Goal: Task Accomplishment & Management: Complete application form

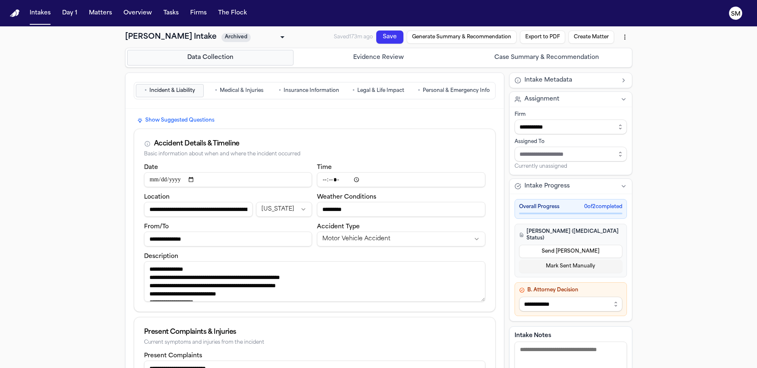
click at [224, 89] on span "Medical & Injuries" at bounding box center [242, 90] width 44 height 7
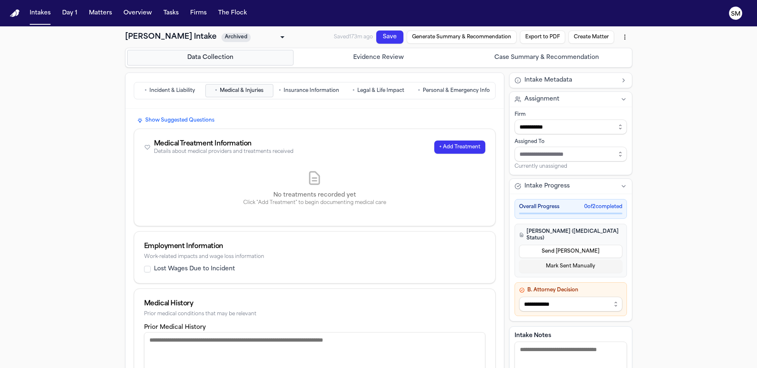
click at [301, 94] on span "Insurance Information" at bounding box center [312, 90] width 56 height 7
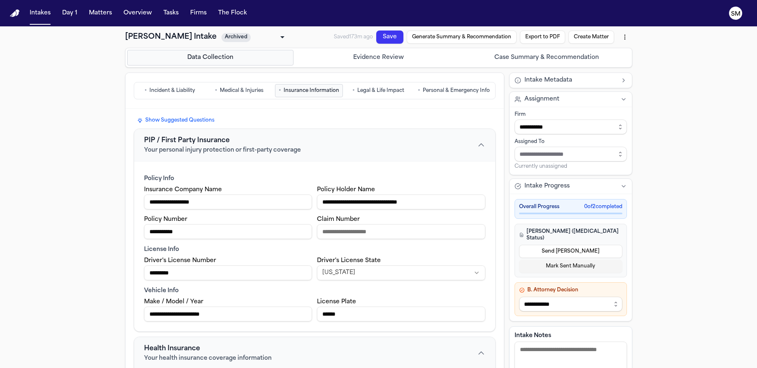
click at [356, 95] on button "• Legal & Life Impact" at bounding box center [379, 90] width 68 height 13
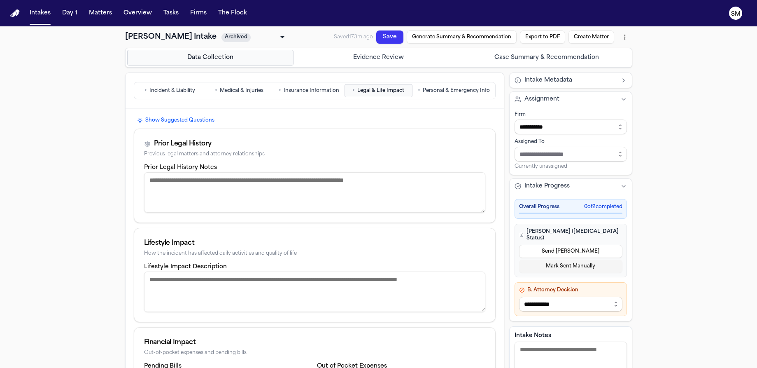
click at [439, 90] on span "Personal & Emergency Info" at bounding box center [456, 90] width 67 height 7
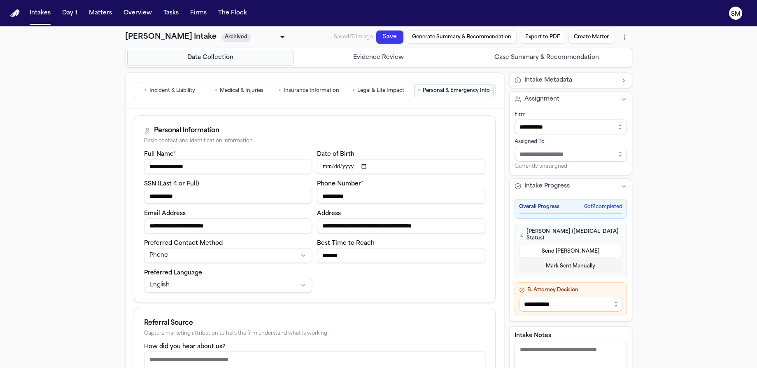
click at [169, 90] on span "Incident & Liability" at bounding box center [172, 90] width 46 height 7
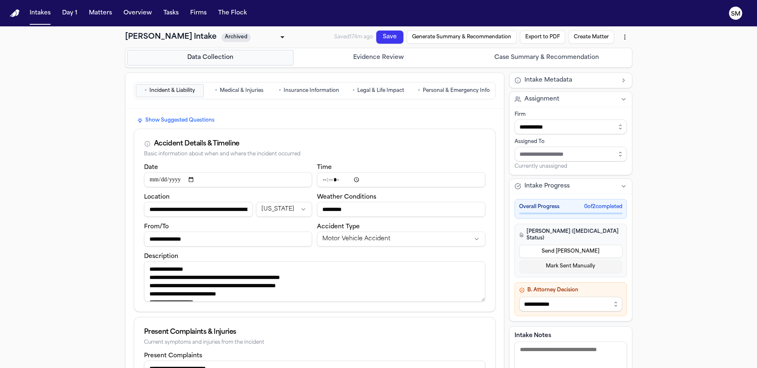
click at [235, 92] on span "Medical & Injuries" at bounding box center [242, 90] width 44 height 7
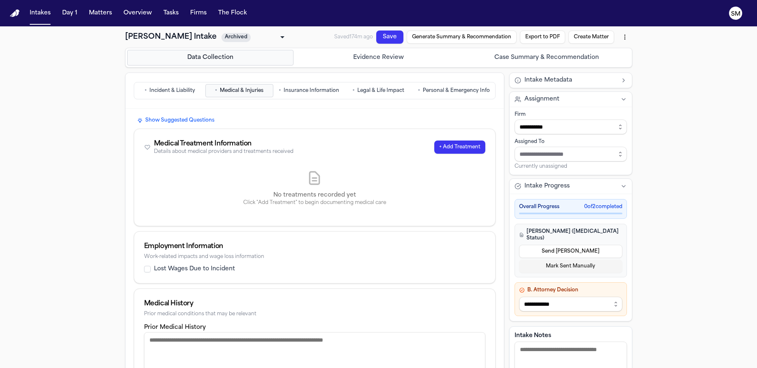
click at [309, 90] on span "Insurance Information" at bounding box center [312, 90] width 56 height 7
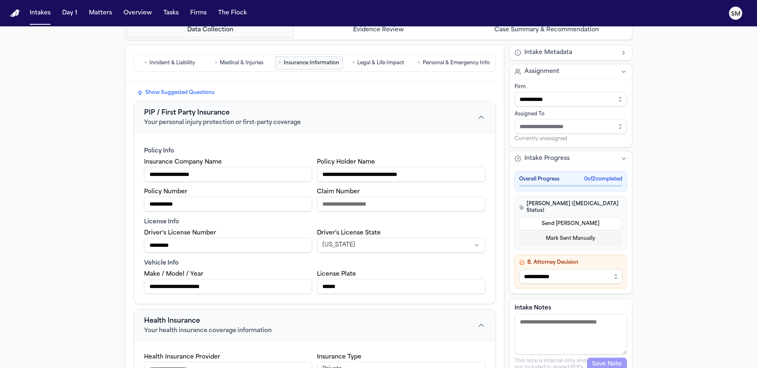
scroll to position [36, 0]
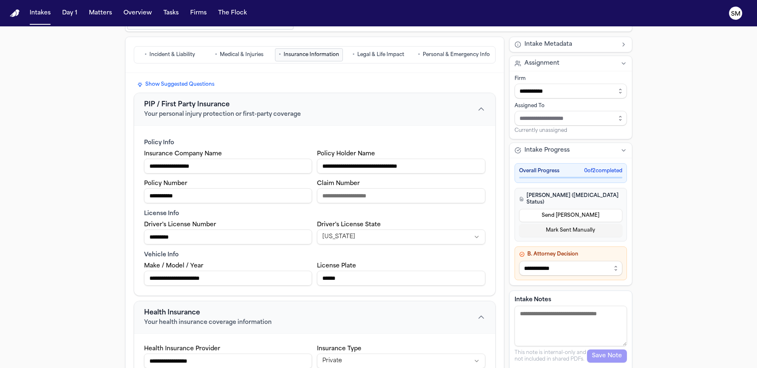
click at [370, 58] on span "Legal & Life Impact" at bounding box center [380, 54] width 47 height 7
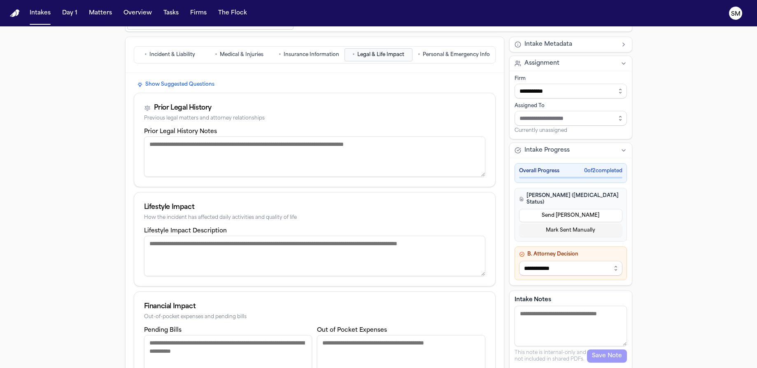
click at [297, 56] on span "Insurance Information" at bounding box center [312, 54] width 56 height 7
